Goal: Task Accomplishment & Management: Use online tool/utility

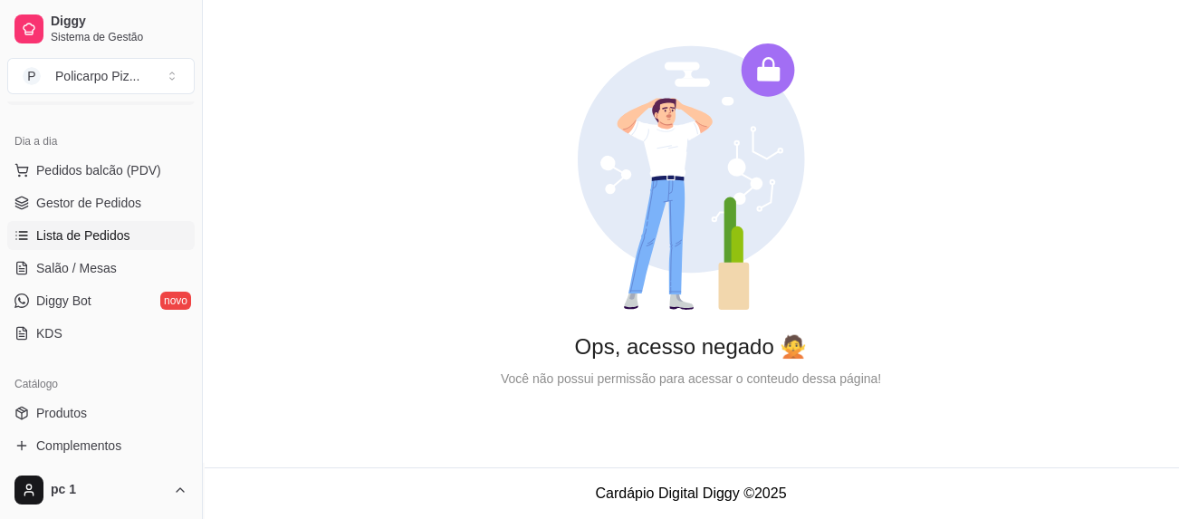
scroll to position [181, 0]
click at [60, 167] on span "Pedidos balcão (PDV)" at bounding box center [98, 169] width 125 height 18
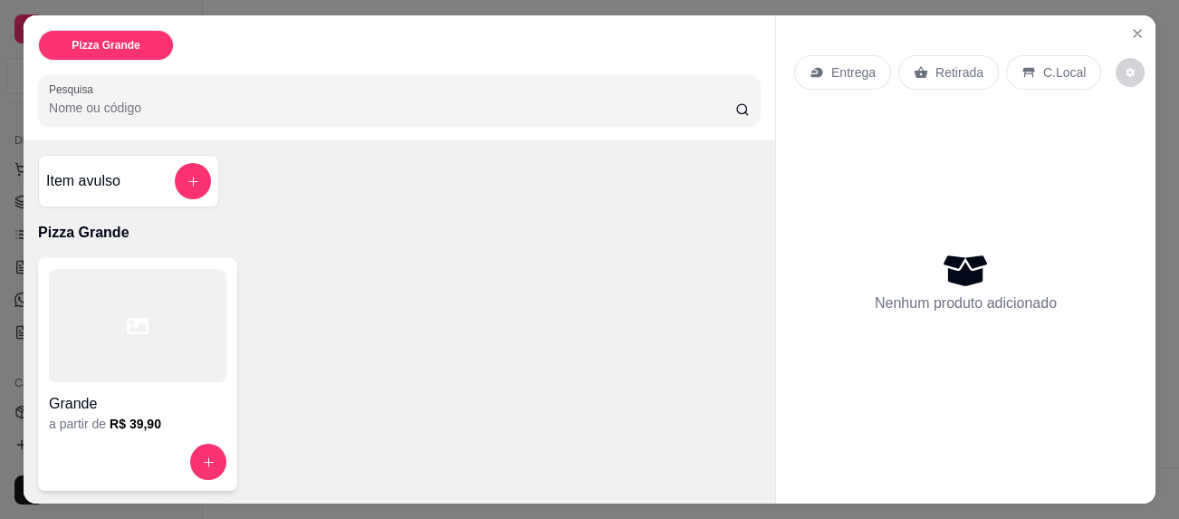
scroll to position [1, 0]
click at [1130, 26] on icon "Close" at bounding box center [1137, 33] width 14 height 14
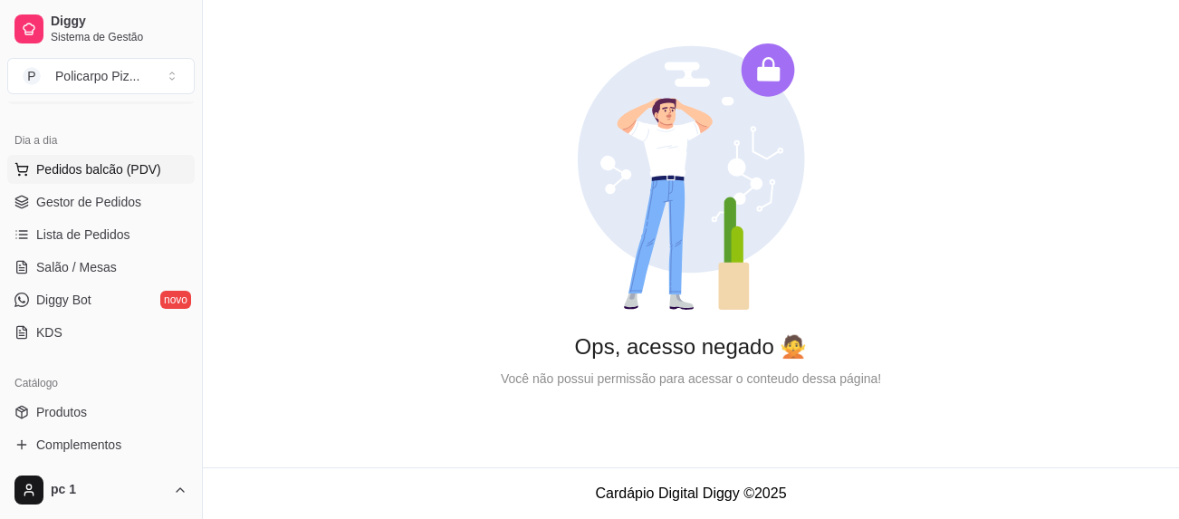
click at [44, 173] on span "Pedidos balcão (PDV)" at bounding box center [98, 169] width 125 height 18
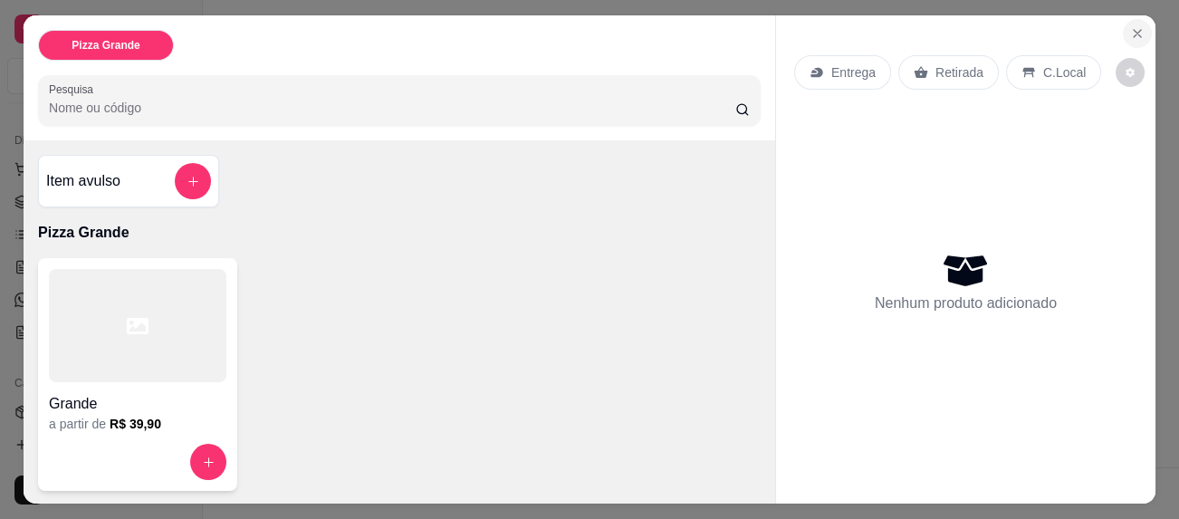
click at [1133, 30] on icon "Close" at bounding box center [1136, 33] width 7 height 7
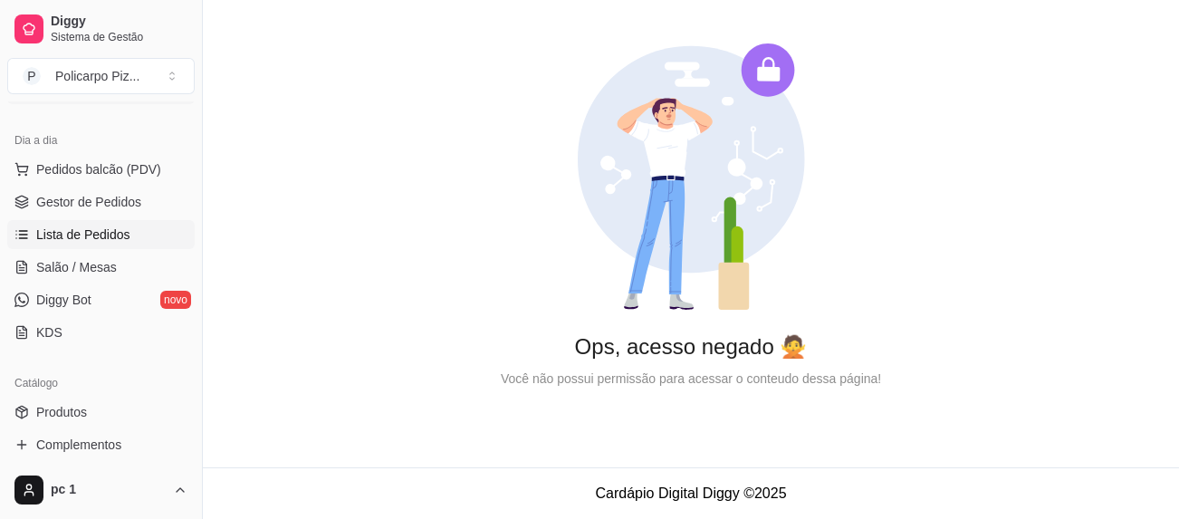
click at [62, 239] on span "Lista de Pedidos" at bounding box center [83, 234] width 94 height 18
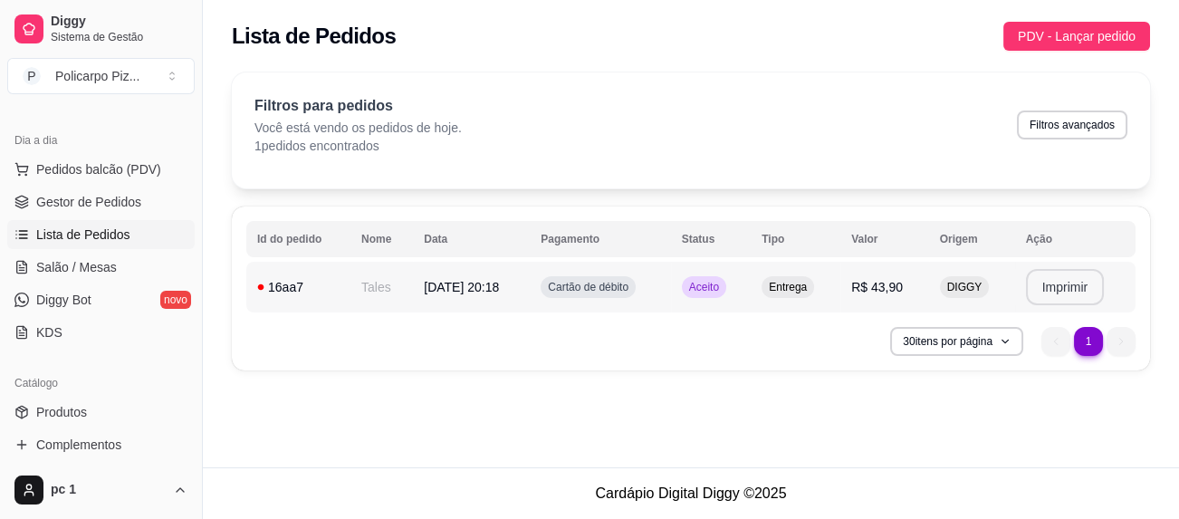
click at [1057, 288] on button "Imprimir" at bounding box center [1065, 287] width 79 height 36
